Goal: Navigation & Orientation: Find specific page/section

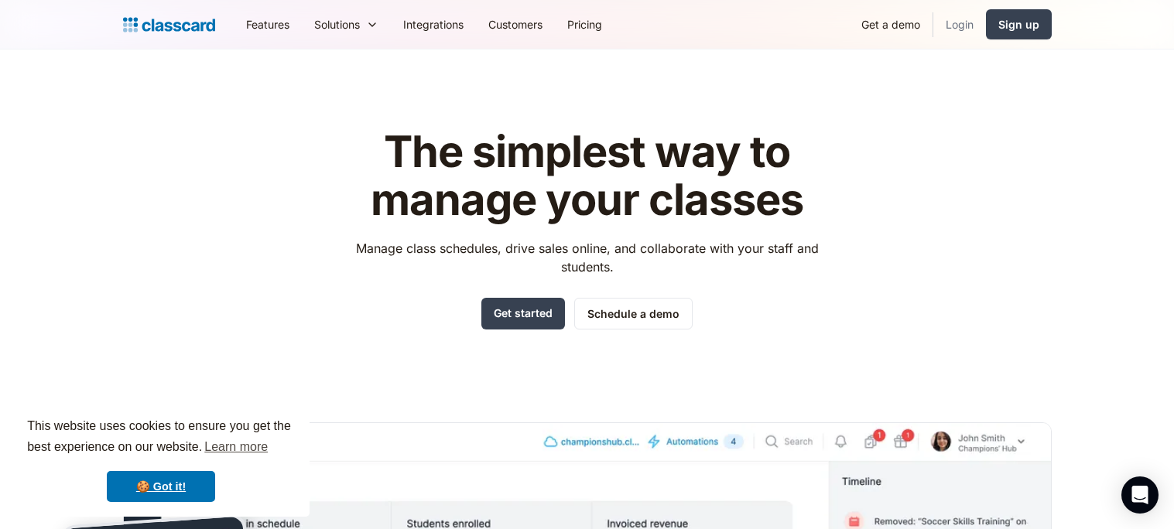
click at [957, 19] on link "Login" at bounding box center [959, 24] width 53 height 35
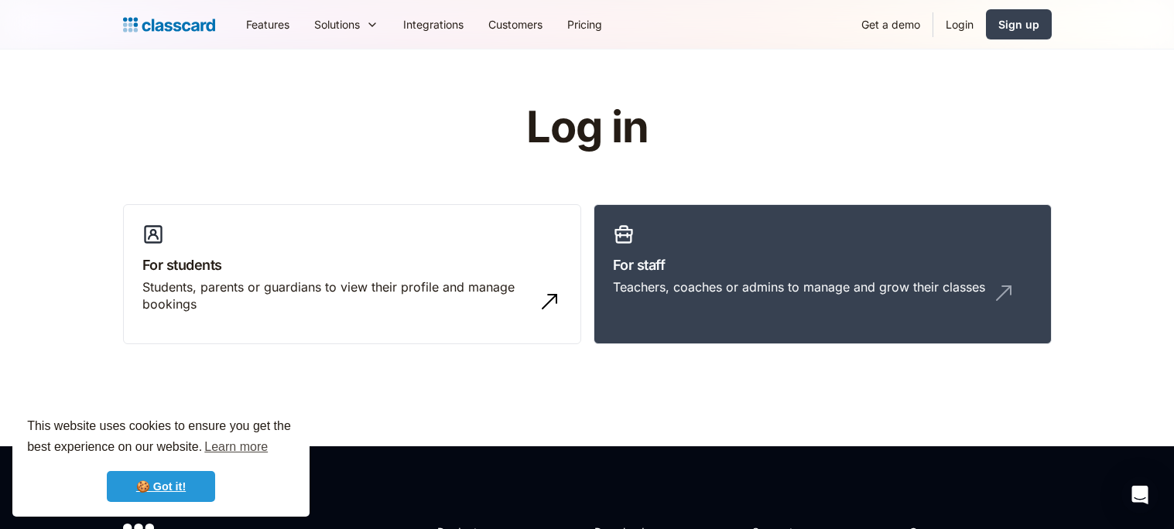
click at [150, 491] on link "🍪 Got it!" at bounding box center [161, 486] width 108 height 31
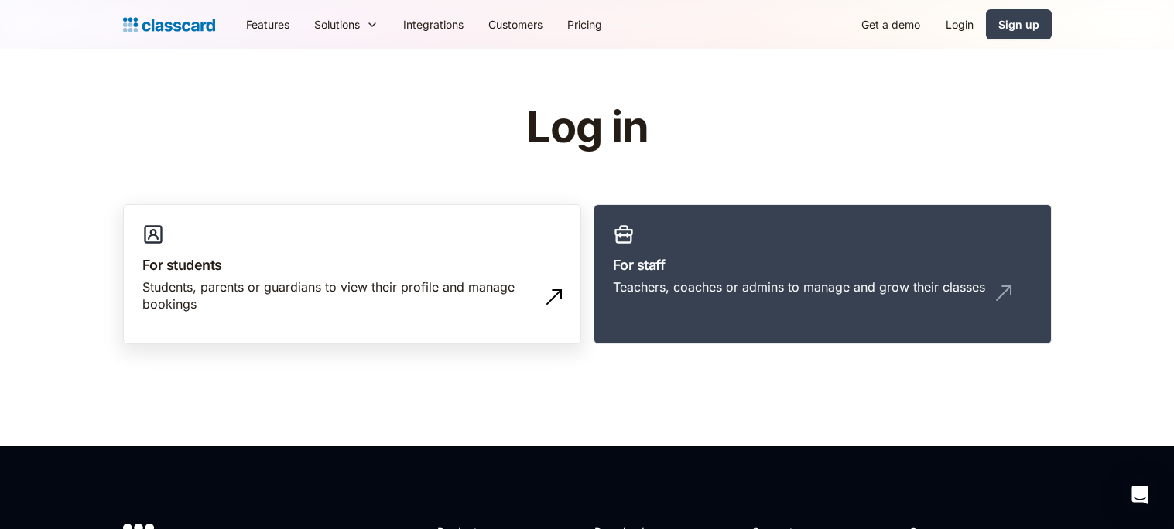
click at [253, 285] on div "Students, parents or guardians to view their profile and manage bookings" at bounding box center [336, 296] width 389 height 35
